Goal: Task Accomplishment & Management: Manage account settings

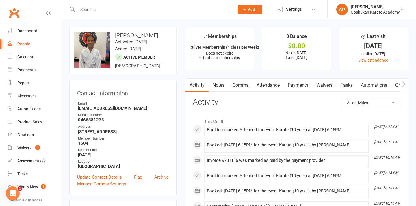
click at [124, 9] on input "text" at bounding box center [153, 9] width 154 height 8
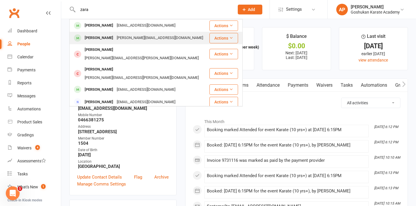
type input "zara"
click at [130, 38] on div "[PERSON_NAME][EMAIL_ADDRESS][DOMAIN_NAME]" at bounding box center [160, 38] width 90 height 8
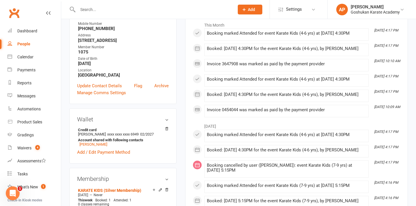
scroll to position [106, 0]
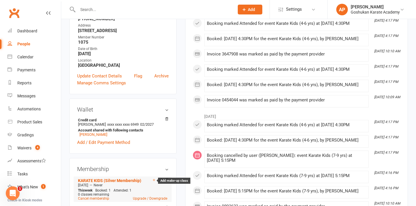
click at [153, 181] on icon at bounding box center [154, 180] width 4 height 4
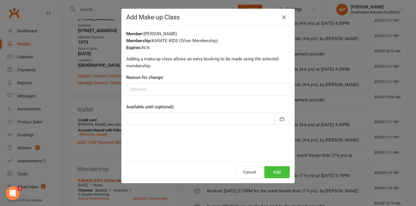
click at [271, 171] on button "Add" at bounding box center [276, 172] width 25 height 12
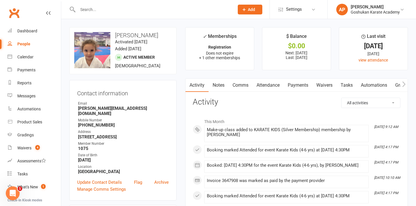
scroll to position [0, 0]
click at [130, 11] on input "text" at bounding box center [153, 9] width 154 height 8
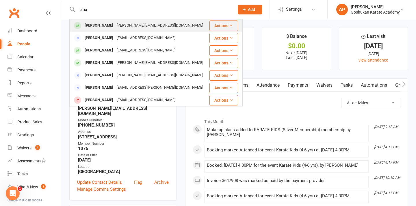
type input "aria"
click at [143, 27] on div "[PERSON_NAME][EMAIL_ADDRESS][DOMAIN_NAME]" at bounding box center [160, 25] width 90 height 8
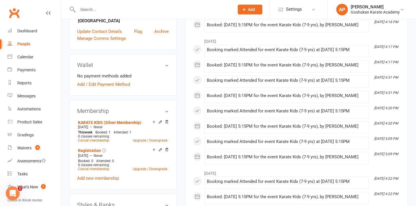
scroll to position [165, 0]
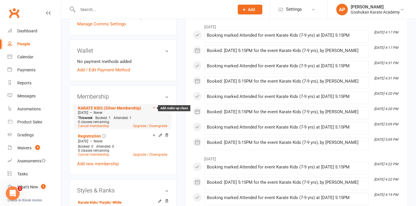
click at [153, 107] on icon at bounding box center [154, 107] width 4 height 4
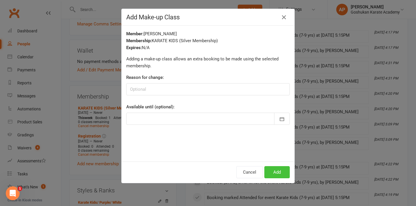
click at [279, 170] on button "Add" at bounding box center [276, 172] width 25 height 12
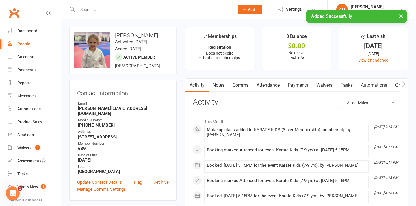
scroll to position [0, 5]
